Goal: Check status: Check status

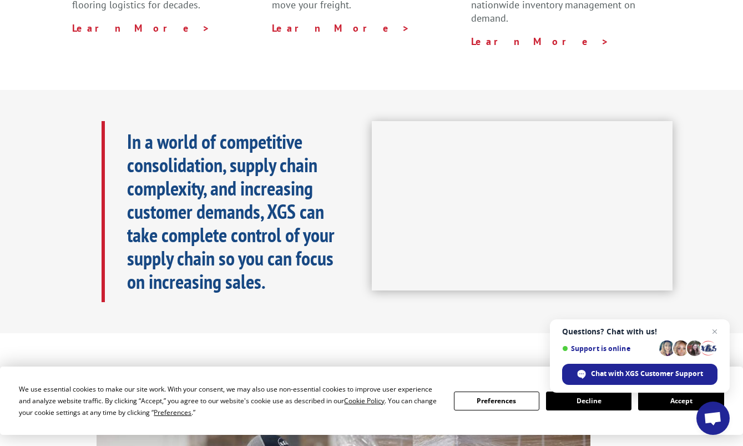
scroll to position [444, 0]
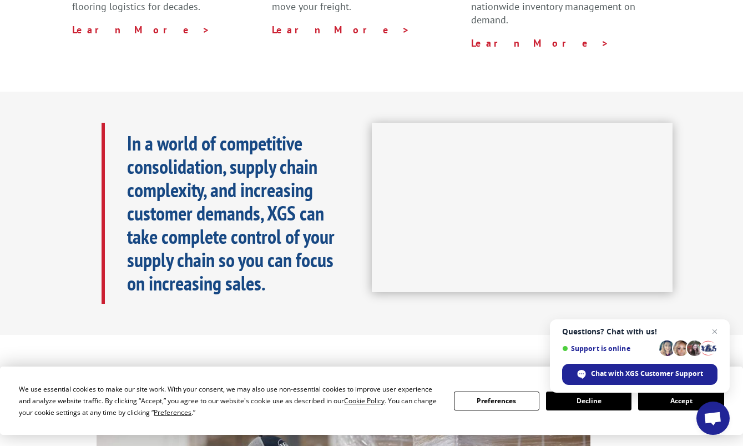
click at [578, 398] on button "Decline" at bounding box center [588, 400] width 85 height 19
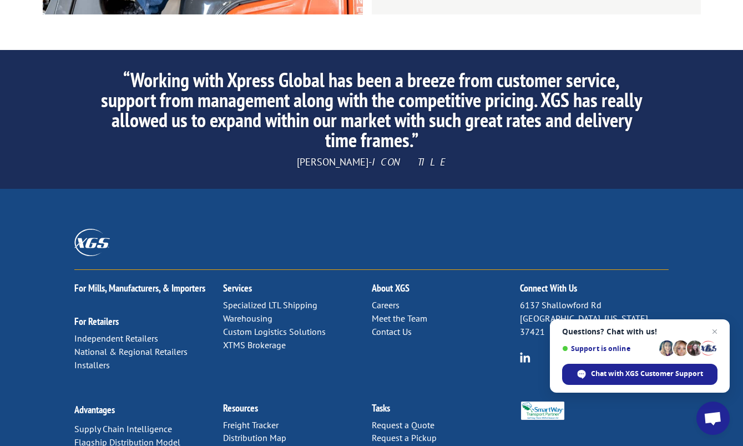
scroll to position [1746, 0]
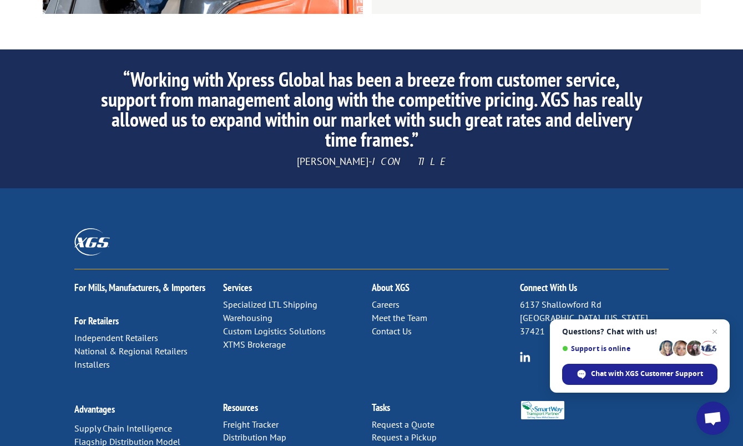
click at [243, 418] on link "Freight Tracker" at bounding box center [250, 423] width 55 height 11
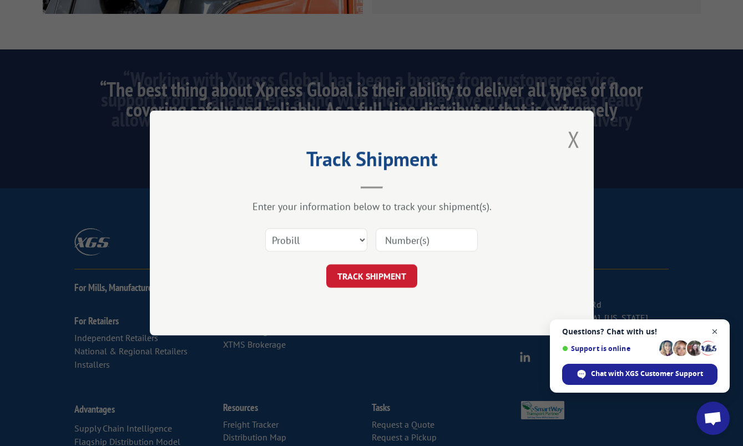
click at [715, 328] on span "Close chat" at bounding box center [715, 332] width 14 height 14
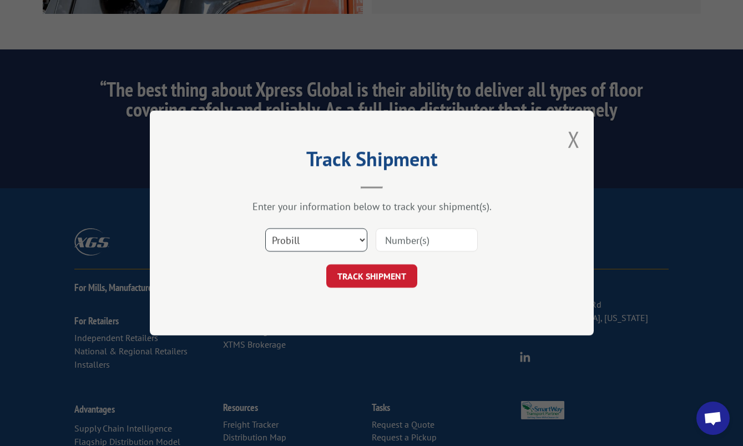
click at [362, 239] on select "Select category... Probill BOL PO" at bounding box center [316, 239] width 102 height 23
click at [265, 228] on select "Select category... Probill BOL PO" at bounding box center [316, 239] width 102 height 23
drag, startPoint x: 408, startPoint y: 242, endPoint x: 457, endPoint y: 238, distance: 49.6
click at [408, 242] on input at bounding box center [427, 239] width 102 height 23
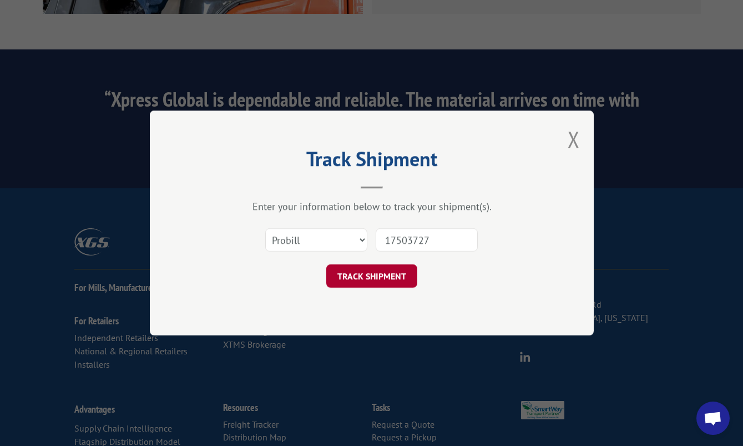
type input "17503727"
click at [357, 275] on button "TRACK SHIPMENT" at bounding box center [371, 275] width 91 height 23
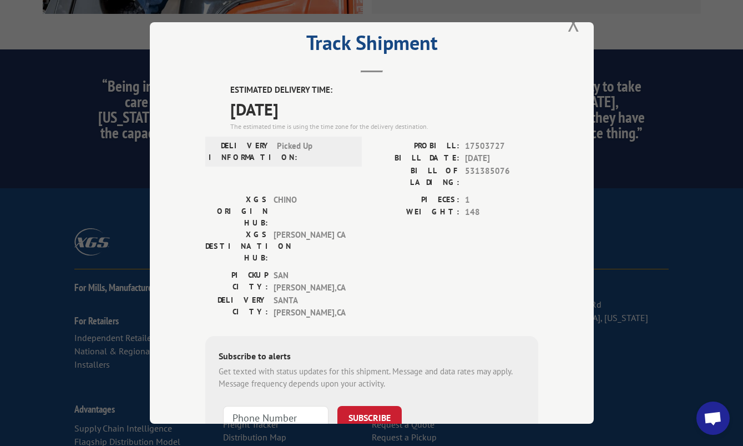
scroll to position [0, 0]
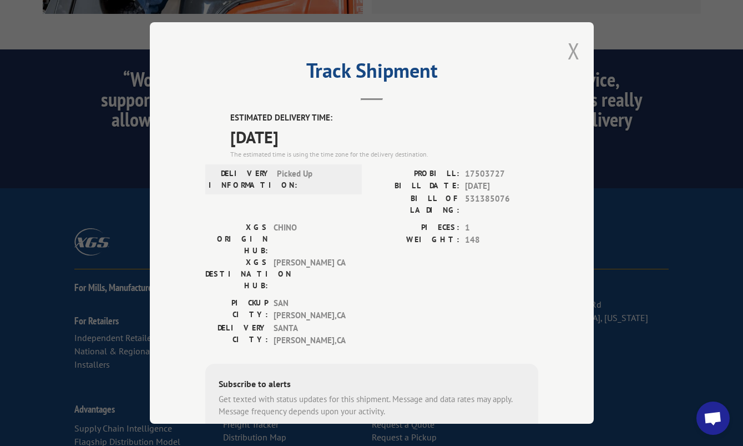
click at [568, 46] on button "Close modal" at bounding box center [574, 50] width 12 height 29
